Goal: Information Seeking & Learning: Learn about a topic

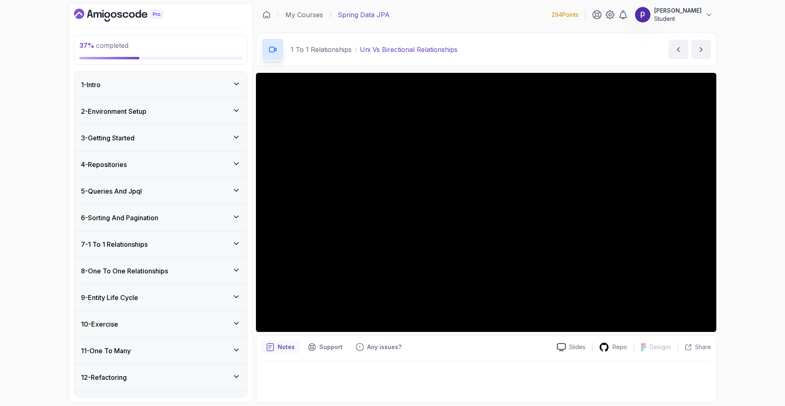
scroll to position [233, 0]
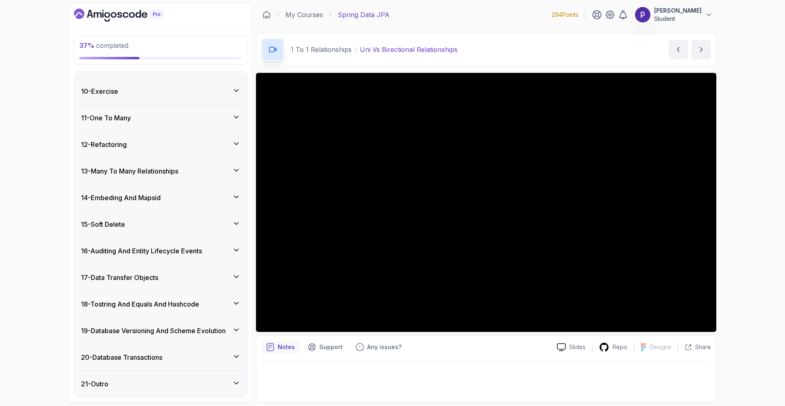
click at [742, 216] on div "37 % completed 1 - Intro 2 - Environment Setup 3 - Getting Started 4 - Reposito…" at bounding box center [392, 203] width 785 height 406
click at [222, 281] on div "17 - Data Transfer Objects" at bounding box center [160, 277] width 159 height 10
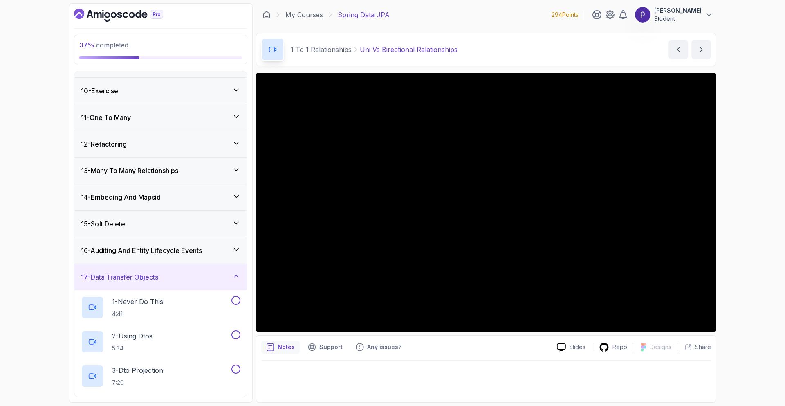
click at [223, 249] on div "16 - Auditing And Entity Lifecycle Events" at bounding box center [160, 250] width 159 height 10
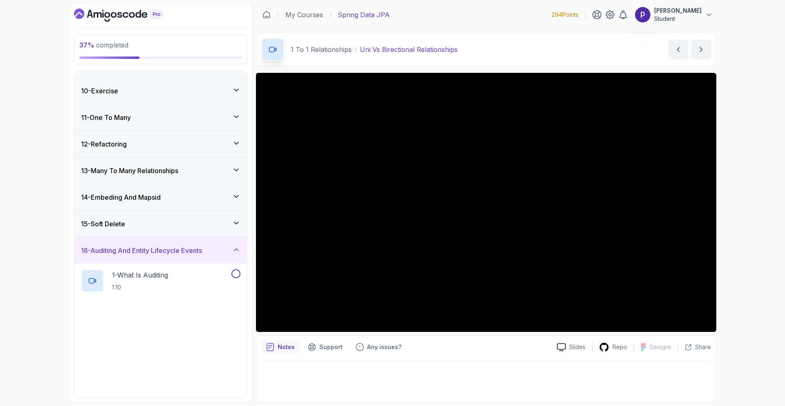
click at [221, 216] on div "15 - Soft Delete" at bounding box center [160, 224] width 173 height 26
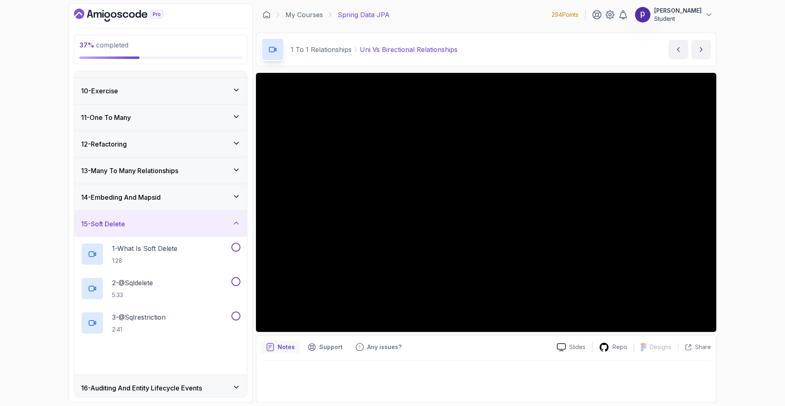
click at [213, 191] on div "14 - Embeding And Mapsid" at bounding box center [160, 197] width 173 height 26
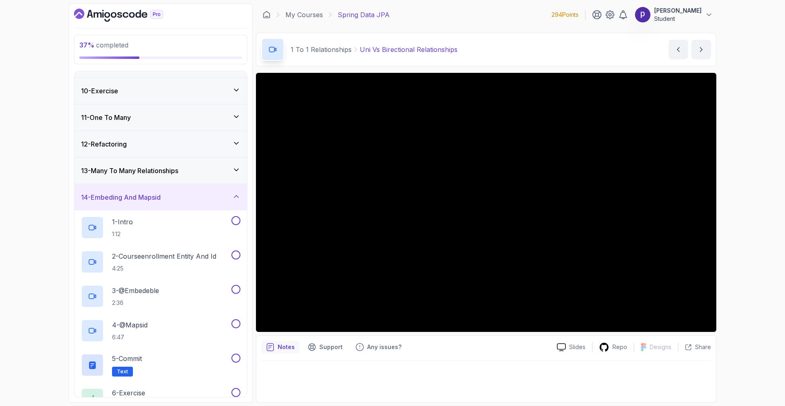
click at [213, 175] on div "13 - Many To Many Relationships" at bounding box center [160, 171] width 159 height 10
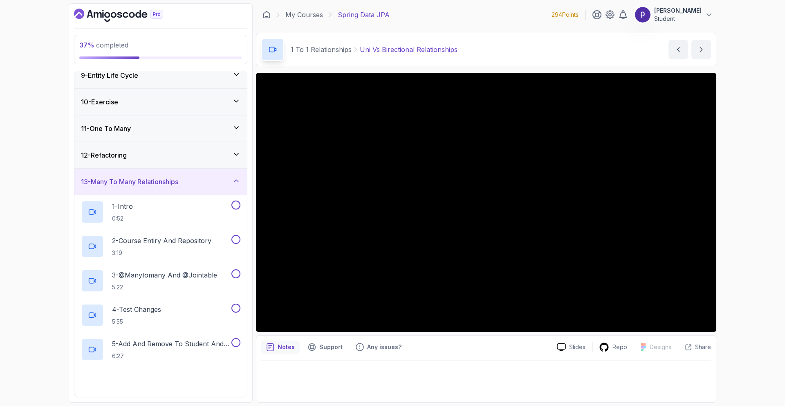
scroll to position [220, 0]
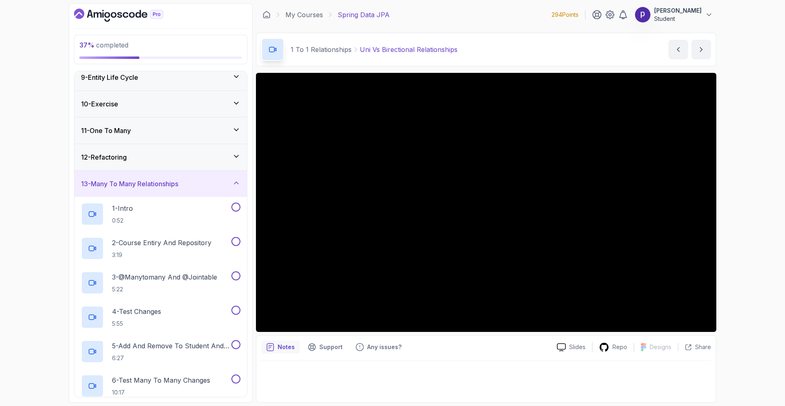
click at [211, 157] on div "12 - Refactoring" at bounding box center [160, 157] width 159 height 10
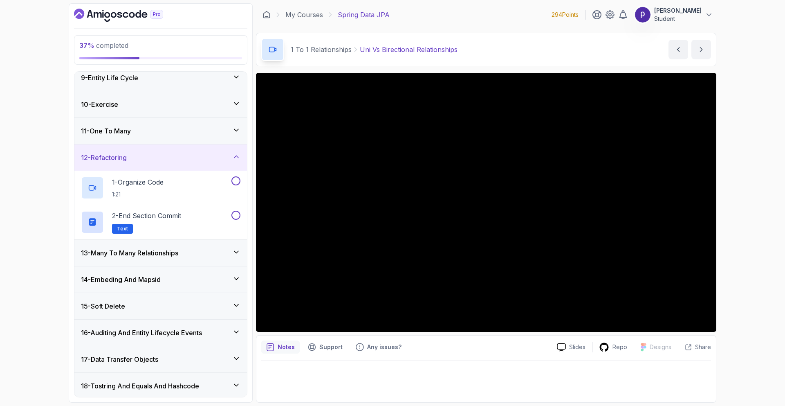
click at [213, 135] on div "11 - One To Many" at bounding box center [160, 131] width 159 height 10
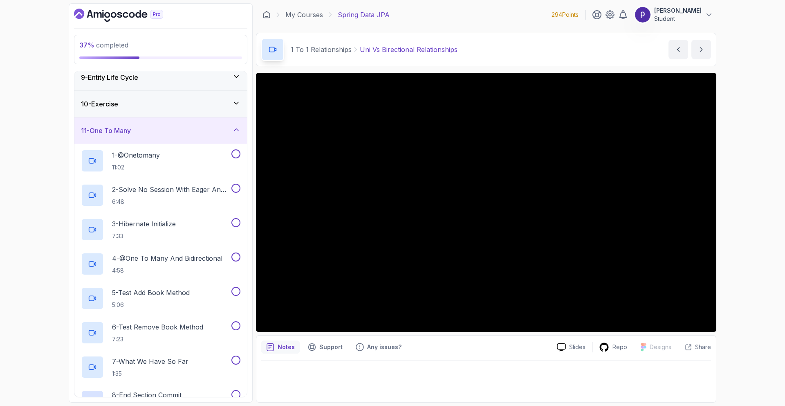
click at [198, 107] on div "10 - Exercise" at bounding box center [160, 104] width 159 height 10
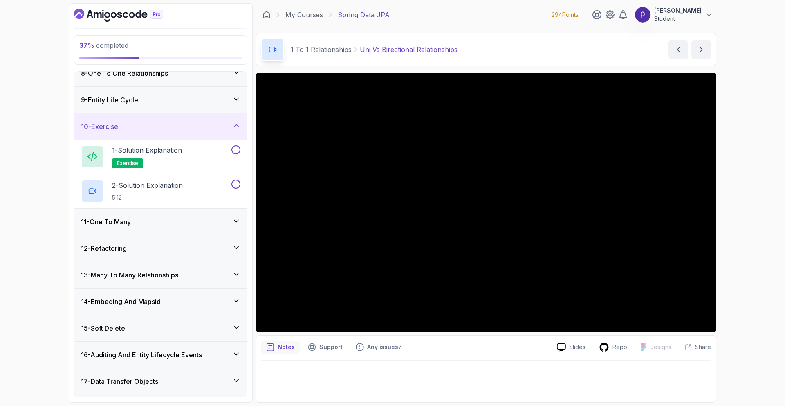
scroll to position [183, 0]
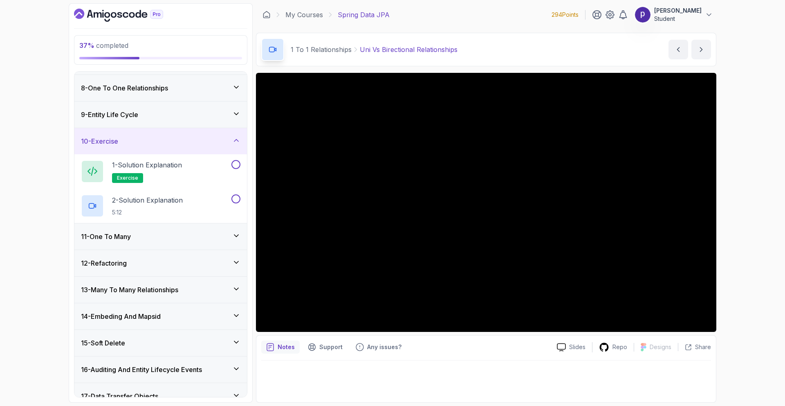
click at [190, 114] on div "9 - Entity Life Cycle" at bounding box center [160, 115] width 159 height 10
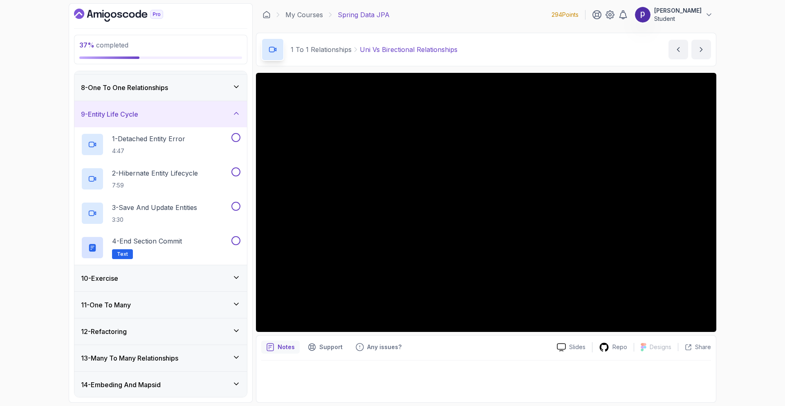
click at [191, 87] on div "8 - One To One Relationships" at bounding box center [160, 88] width 159 height 10
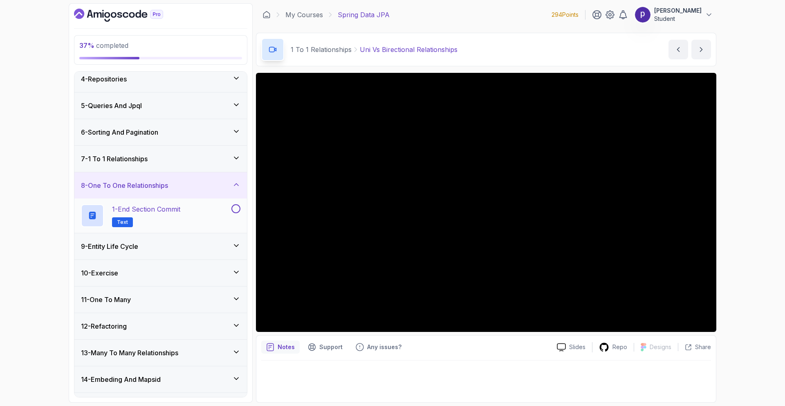
scroll to position [100, 0]
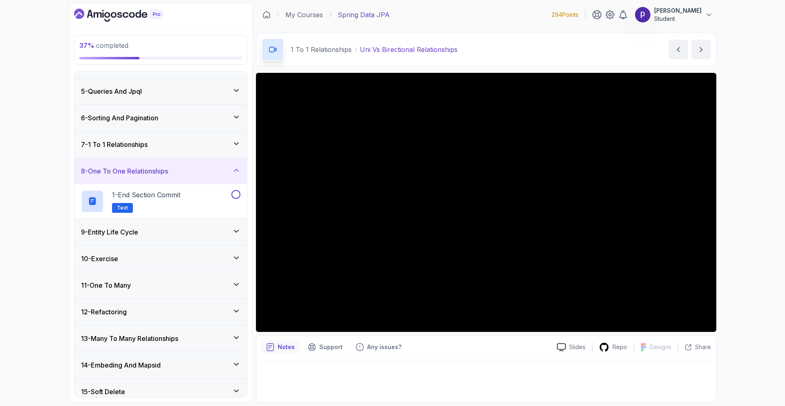
click at [169, 143] on div "7 - 1 To 1 Relationships" at bounding box center [160, 144] width 159 height 10
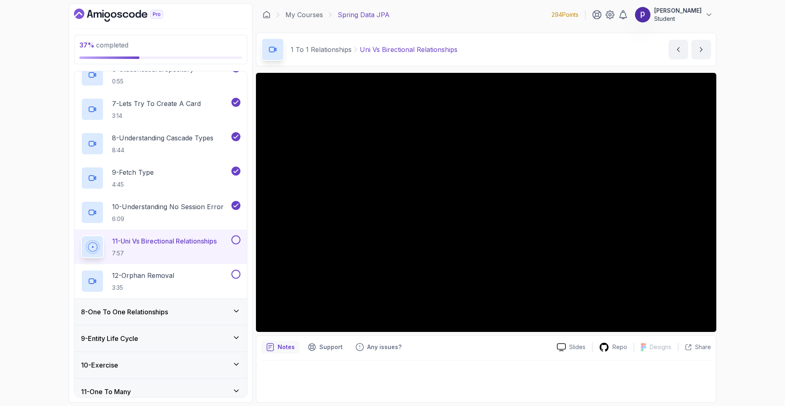
scroll to position [372, 0]
click at [204, 235] on p "11 - Uni Vs Birectional Relationships" at bounding box center [164, 240] width 105 height 10
click at [425, 350] on div "Notes Support Any issues?" at bounding box center [405, 346] width 289 height 13
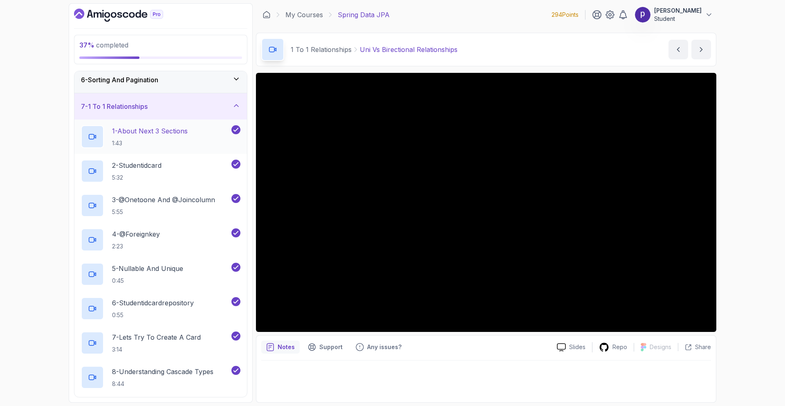
scroll to position [136, 0]
click at [236, 108] on icon at bounding box center [236, 107] width 8 height 8
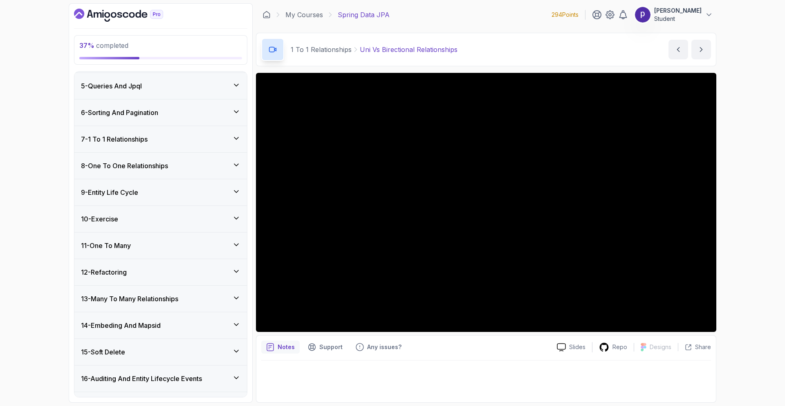
scroll to position [102, 0]
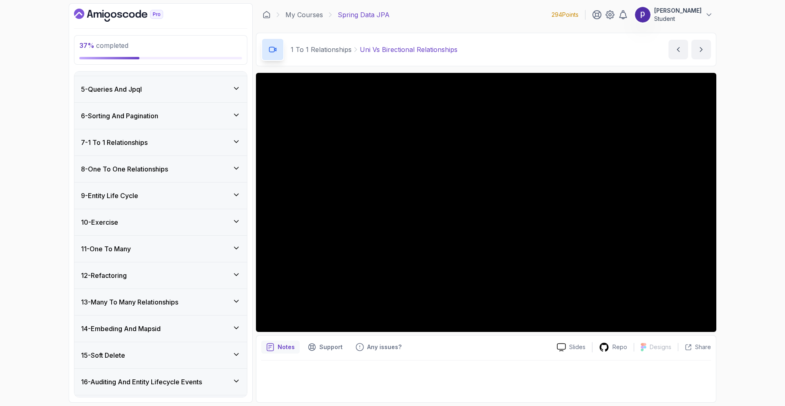
click at [224, 143] on div "7 - 1 To 1 Relationships" at bounding box center [160, 142] width 159 height 10
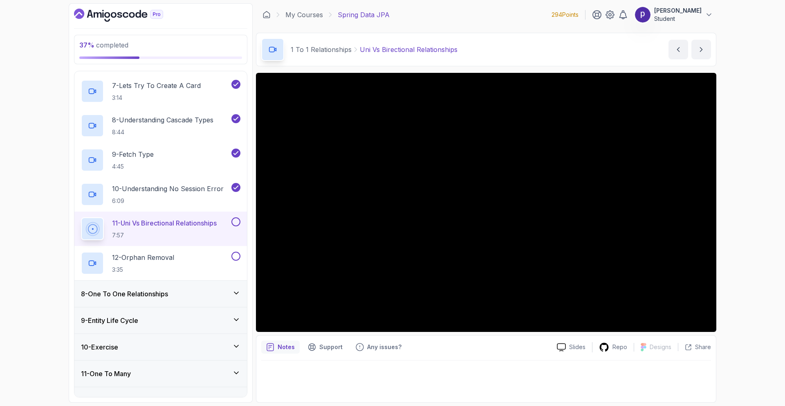
scroll to position [390, 0]
